Goal: Information Seeking & Learning: Check status

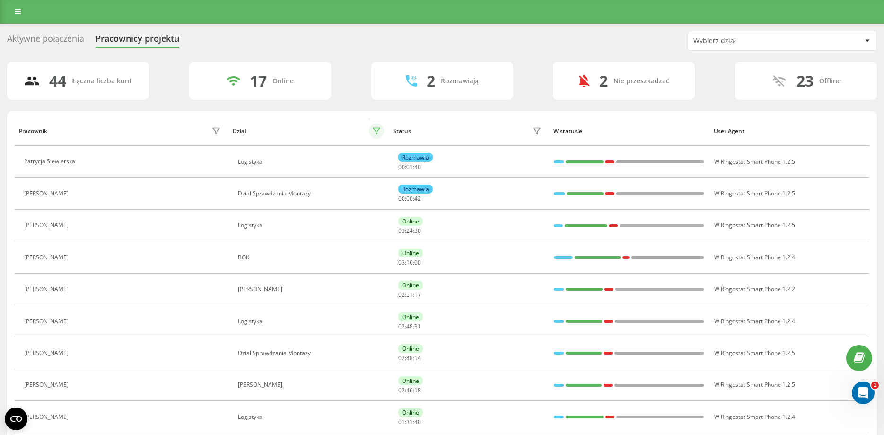
click at [372, 128] on button at bounding box center [376, 130] width 15 height 15
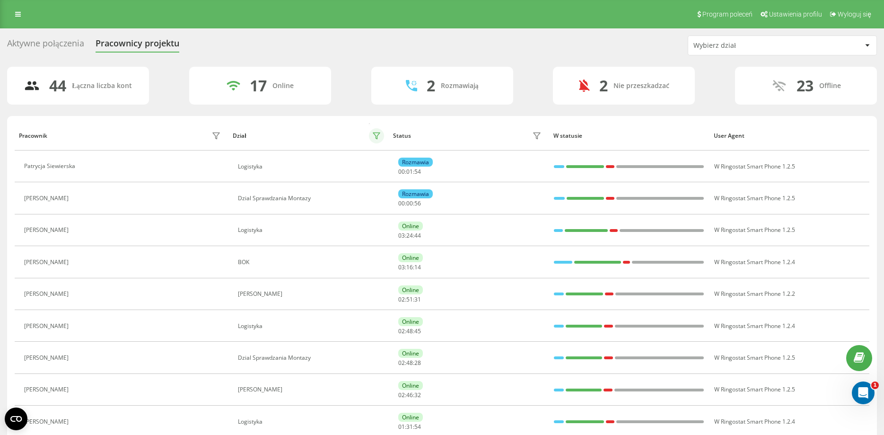
click at [374, 137] on icon at bounding box center [377, 136] width 8 height 8
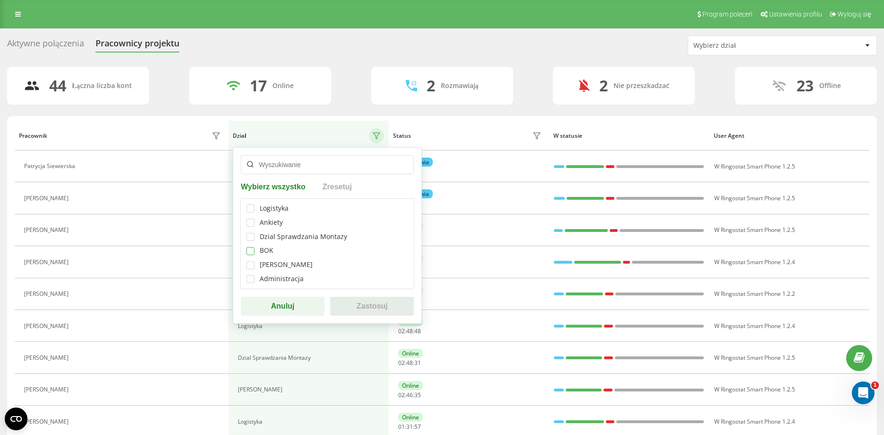
drag, startPoint x: 252, startPoint y: 250, endPoint x: 250, endPoint y: 261, distance: 10.5
click at [249, 247] on label at bounding box center [250, 247] width 8 height 0
checkbox input "true"
click at [376, 304] on button "Zastosuj" at bounding box center [372, 306] width 84 height 19
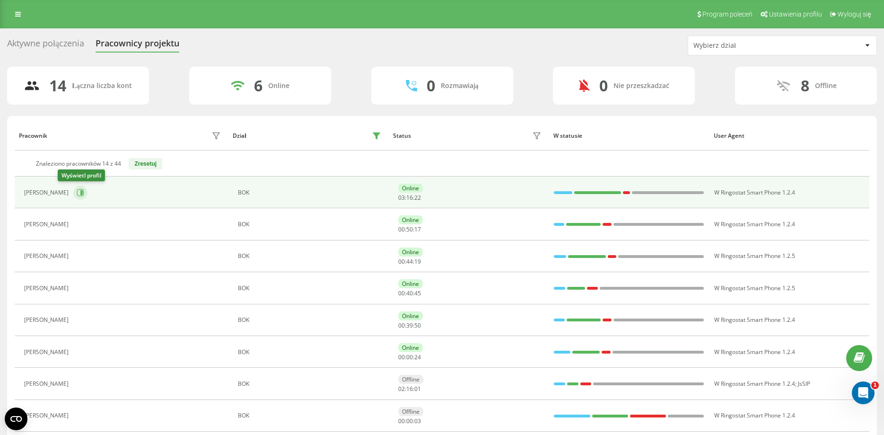
click at [77, 193] on icon at bounding box center [81, 193] width 8 height 8
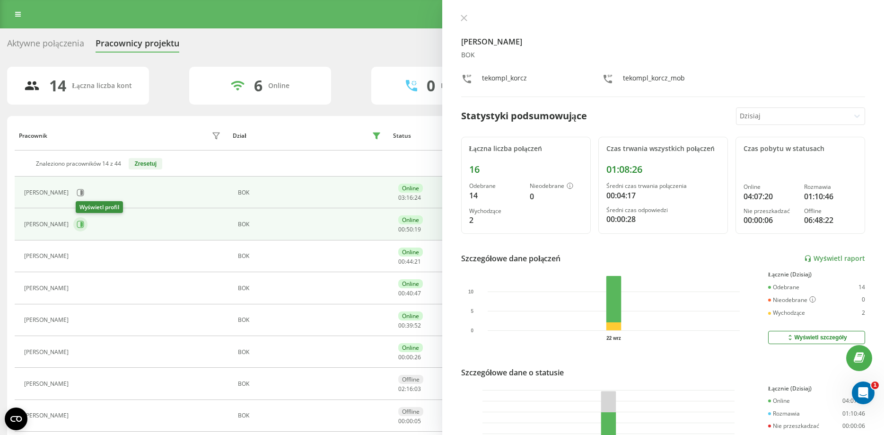
click at [83, 223] on icon at bounding box center [81, 224] width 2 height 5
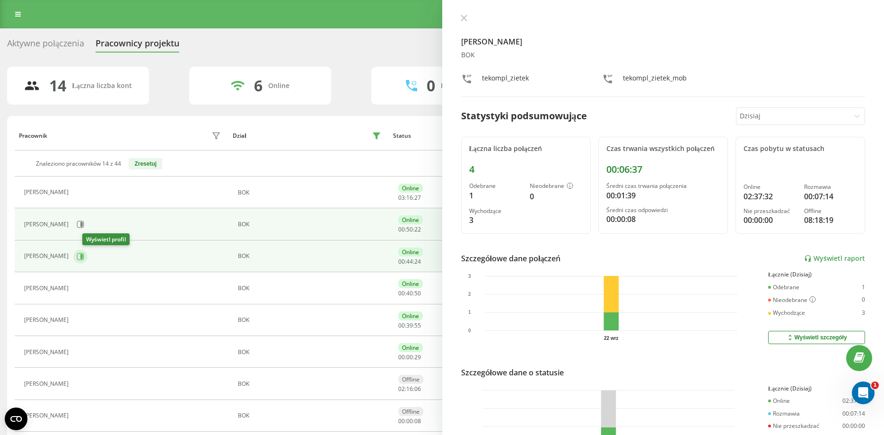
click at [84, 254] on icon at bounding box center [81, 257] width 8 height 8
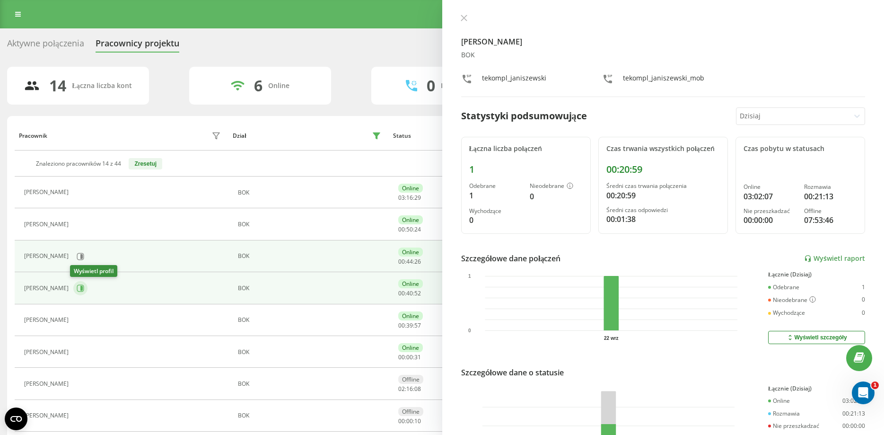
click at [80, 287] on icon at bounding box center [81, 288] width 2 height 5
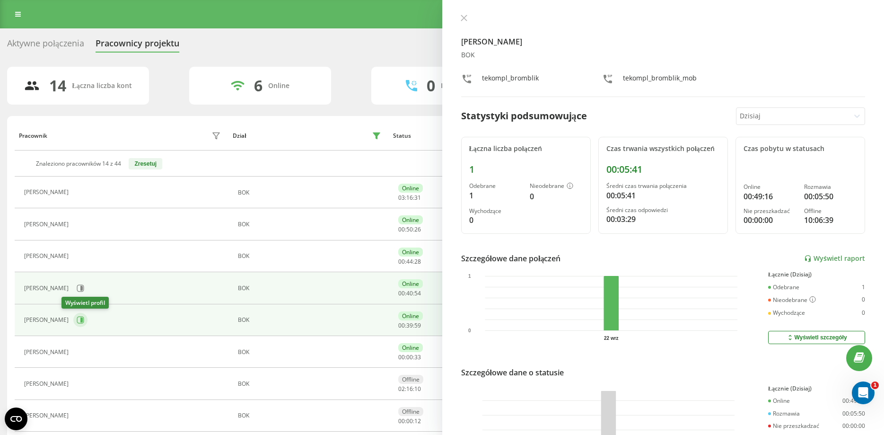
click at [77, 321] on icon at bounding box center [81, 320] width 8 height 8
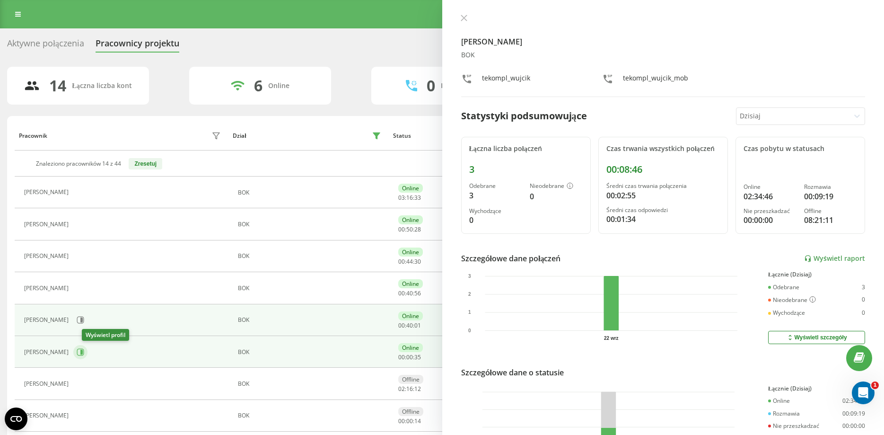
click at [84, 351] on icon at bounding box center [81, 352] width 8 height 8
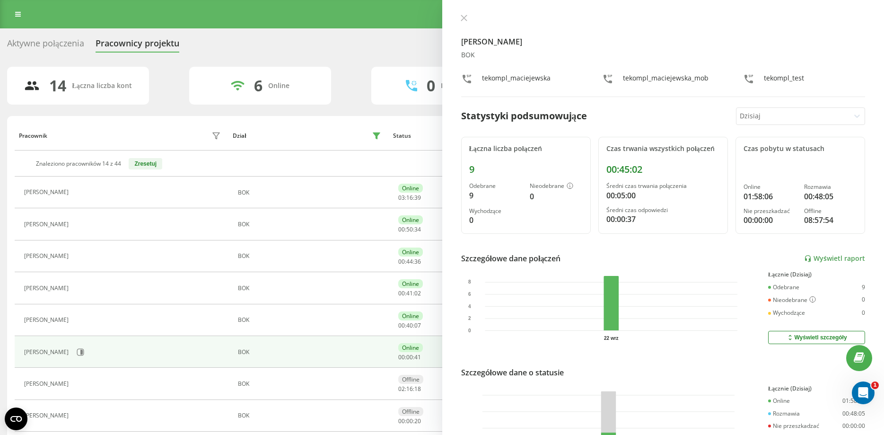
click at [370, 41] on div "Aktywne połączenia Pracownicy projektu Wybierz dział" at bounding box center [442, 45] width 870 height 20
click at [461, 18] on icon at bounding box center [464, 18] width 7 height 7
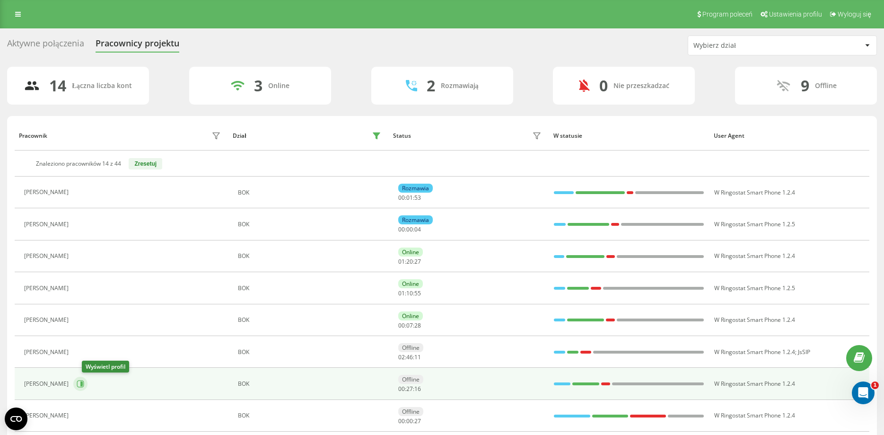
click at [84, 383] on icon at bounding box center [81, 384] width 8 height 8
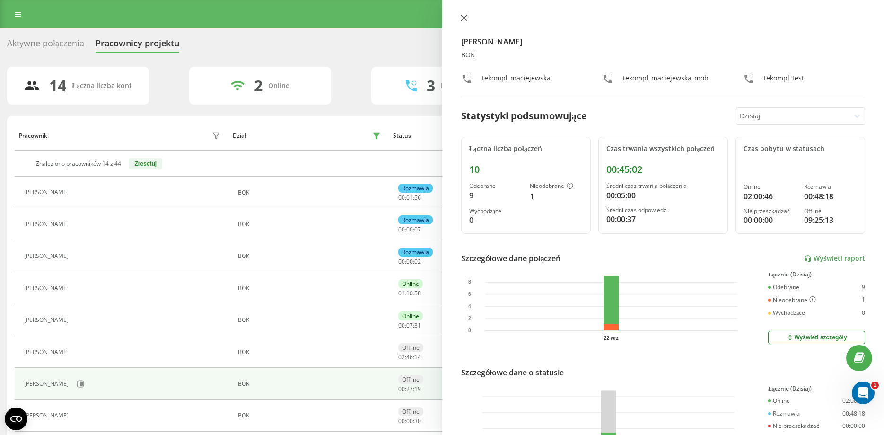
click at [462, 15] on icon at bounding box center [464, 18] width 7 height 7
